Goal: Task Accomplishment & Management: Manage account settings

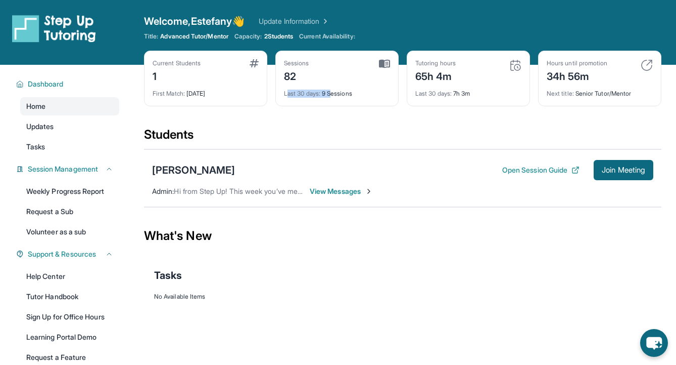
drag, startPoint x: 289, startPoint y: 95, endPoint x: 333, endPoint y: 94, distance: 44.5
click at [333, 94] on div "Last 30 days : 9 Sessions" at bounding box center [337, 90] width 106 height 14
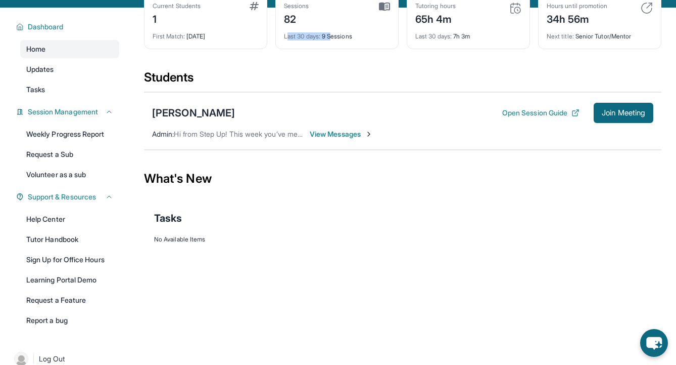
scroll to position [72, 0]
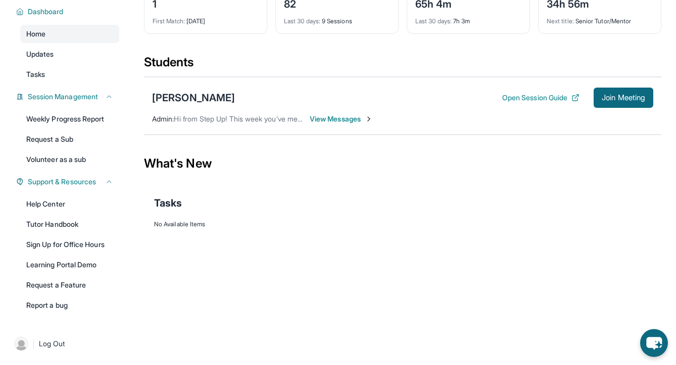
click at [335, 112] on div "[PERSON_NAME] Open Session Guide Join Meeting Admin : Hi from Step Up! This wee…" at bounding box center [403, 106] width 518 height 58
click at [335, 121] on span "View Messages" at bounding box center [341, 119] width 63 height 10
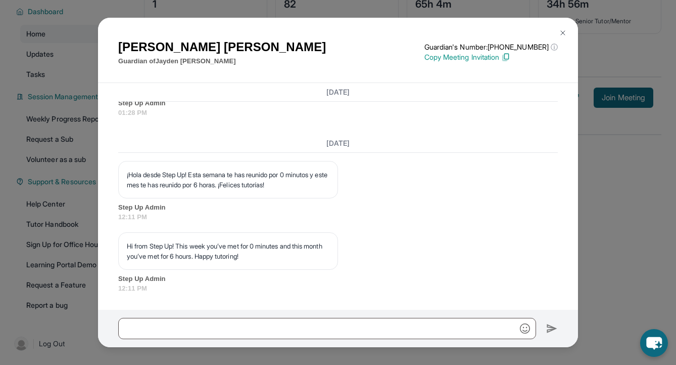
scroll to position [12739, 0]
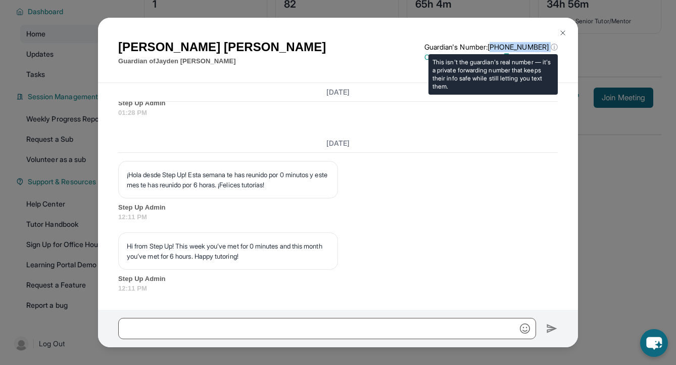
drag, startPoint x: 501, startPoint y: 48, endPoint x: 554, endPoint y: 47, distance: 53.6
click at [554, 47] on p "Guardian's Number: [PHONE_NUMBER] ⓘ" at bounding box center [491, 47] width 133 height 10
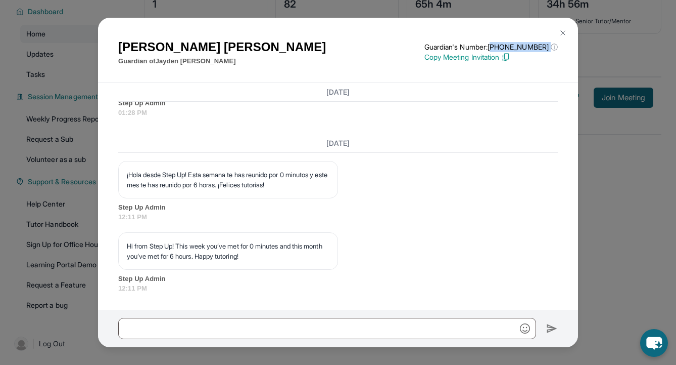
click at [566, 34] on img at bounding box center [563, 33] width 8 height 8
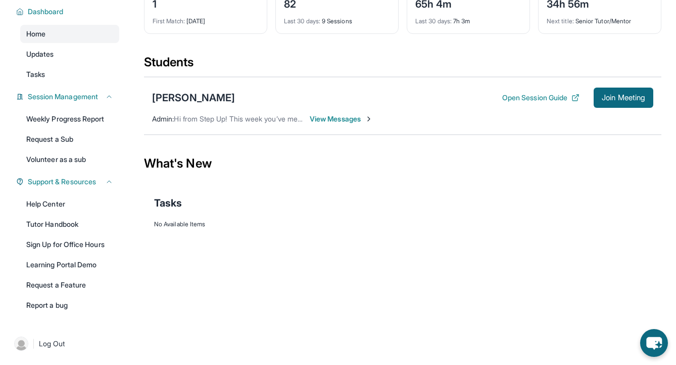
scroll to position [0, 0]
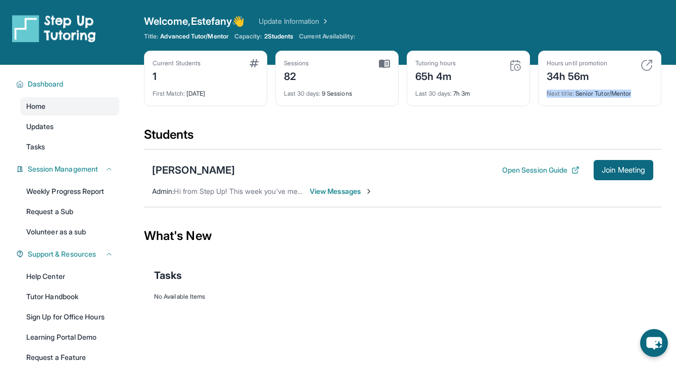
drag, startPoint x: 634, startPoint y: 96, endPoint x: 549, endPoint y: 89, distance: 85.2
click at [549, 89] on div "Next title : Senior Tutor/Mentor" at bounding box center [600, 90] width 106 height 14
drag, startPoint x: 161, startPoint y: 35, endPoint x: 233, endPoint y: 37, distance: 71.3
click at [233, 37] on div "Title: Advanced Tutor/Mentor Capacity: 2 Students Current Availability:" at bounding box center [403, 36] width 518 height 8
drag, startPoint x: 552, startPoint y: 91, endPoint x: 676, endPoint y: 90, distance: 123.9
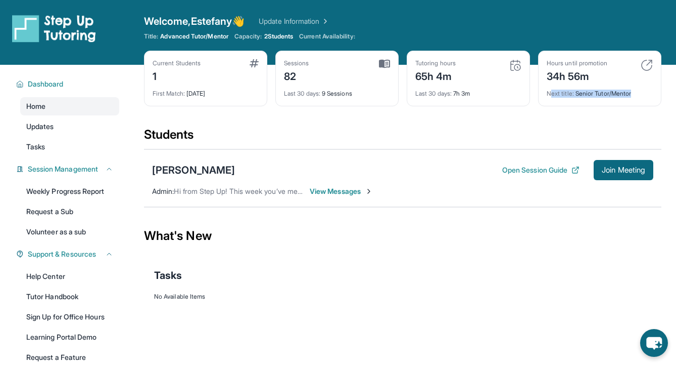
click at [676, 90] on main "Current Students 1 First Match : [DATE] Sessions 82 Last 30 days : 9 Sessions T…" at bounding box center [402, 200] width 547 height 270
click at [635, 86] on div "Next title : Senior Tutor/Mentor" at bounding box center [600, 90] width 106 height 14
drag, startPoint x: 637, startPoint y: 92, endPoint x: 576, endPoint y: 94, distance: 61.2
click at [576, 94] on div "Next title : Senior Tutor/Mentor" at bounding box center [600, 90] width 106 height 14
